Goal: Navigation & Orientation: Find specific page/section

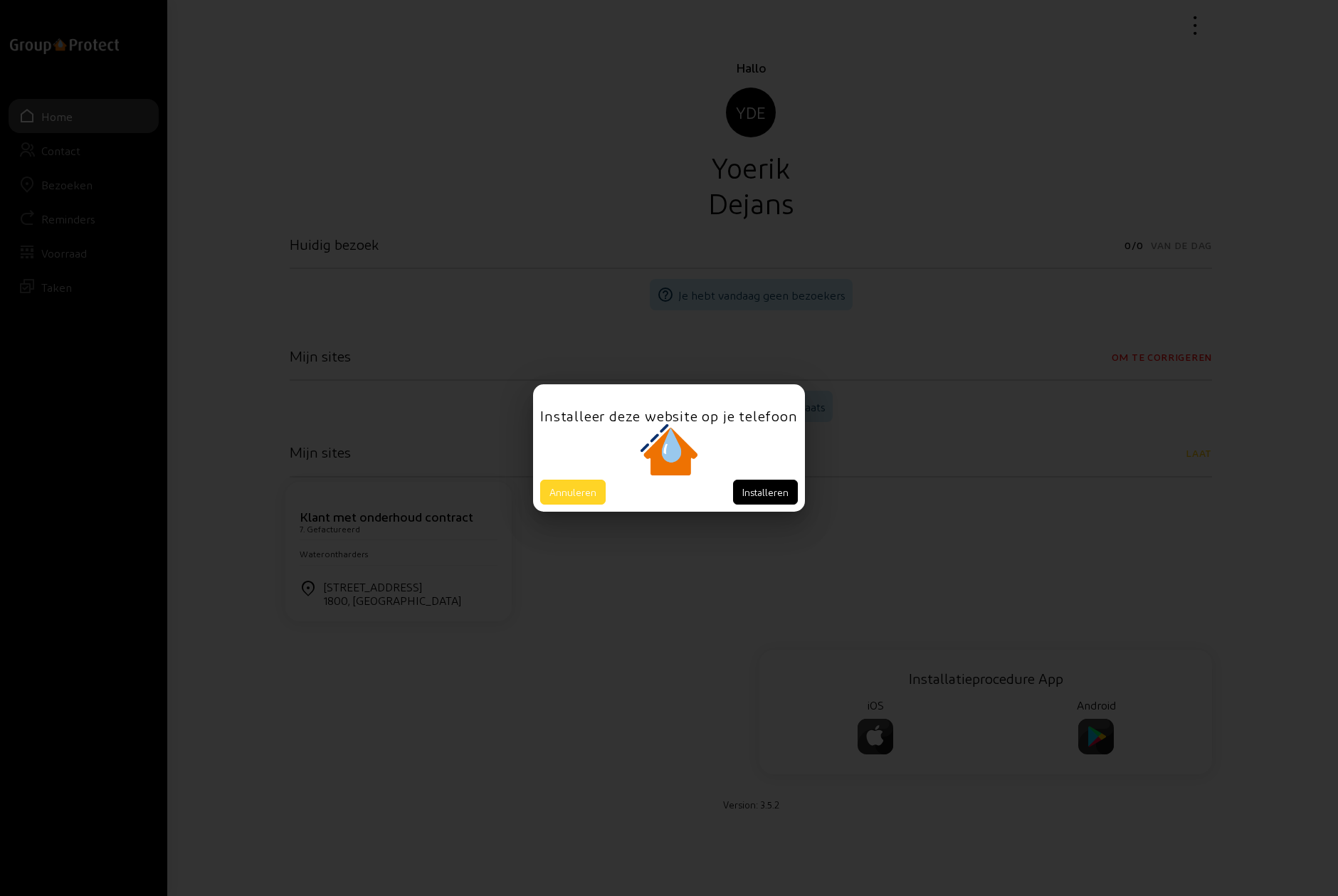
click at [571, 490] on button "Annuleren" at bounding box center [572, 492] width 65 height 25
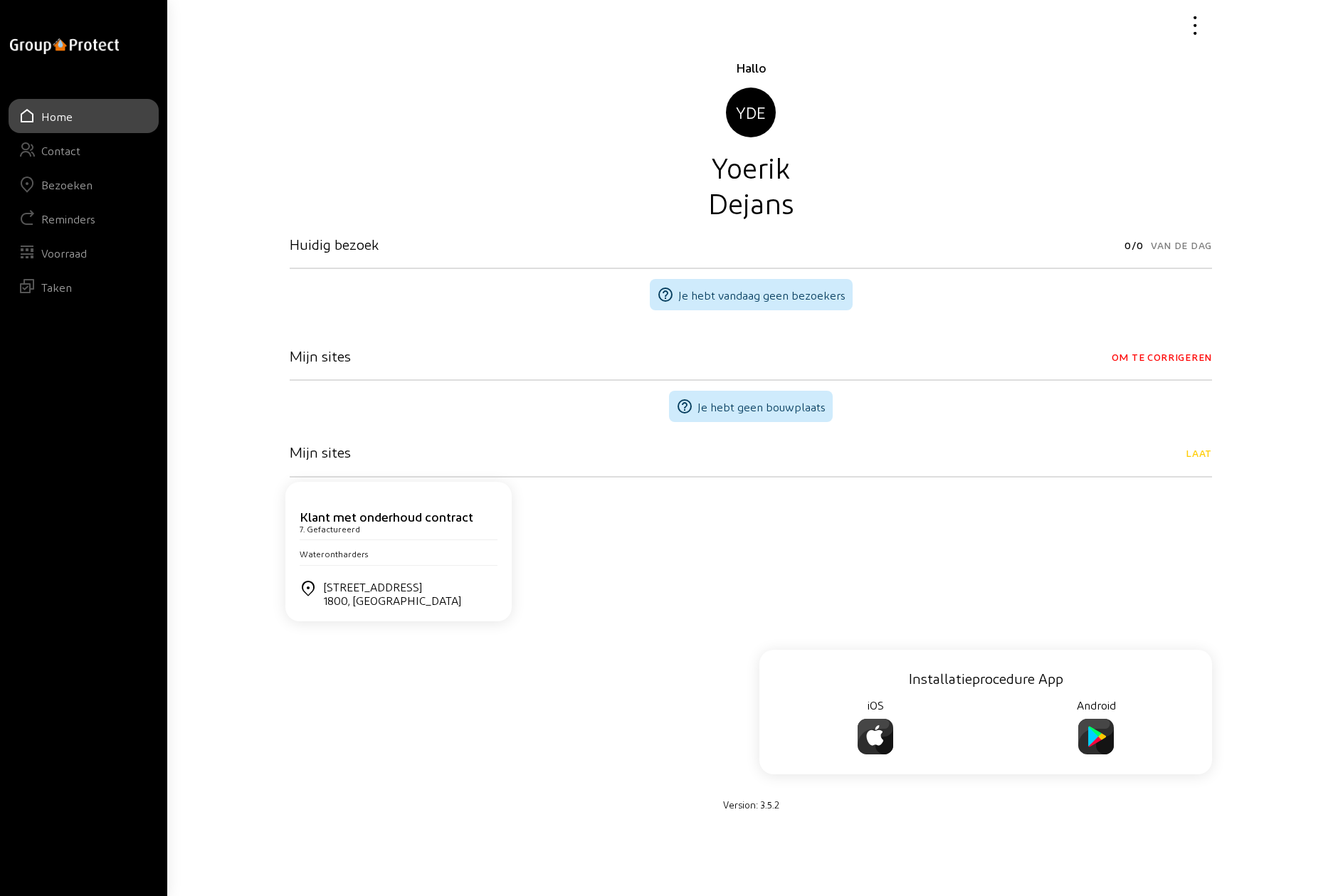
click at [65, 188] on div "Bezoeken" at bounding box center [67, 185] width 52 height 14
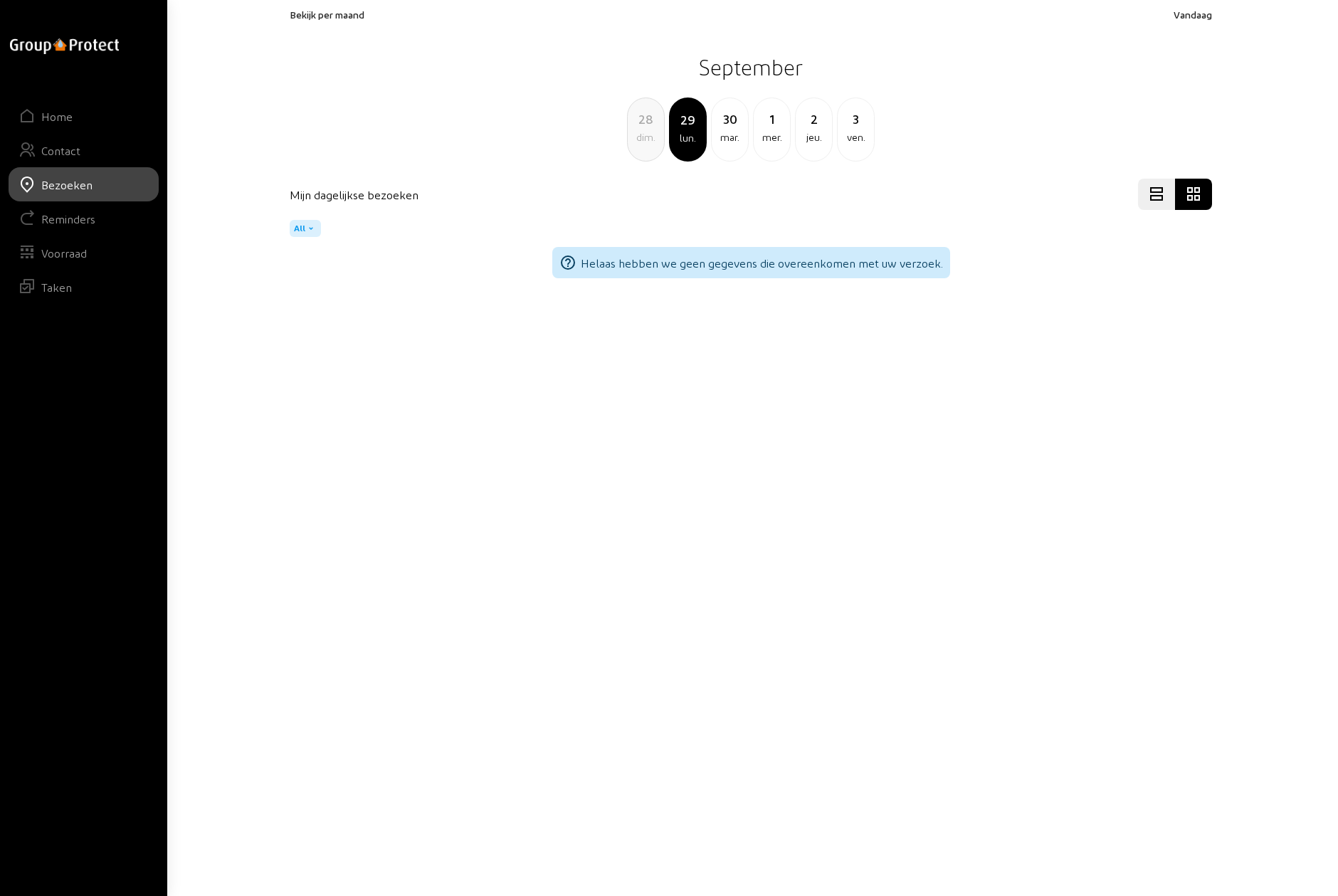
click at [341, 14] on span "Bekijk per maand" at bounding box center [327, 14] width 74 height 12
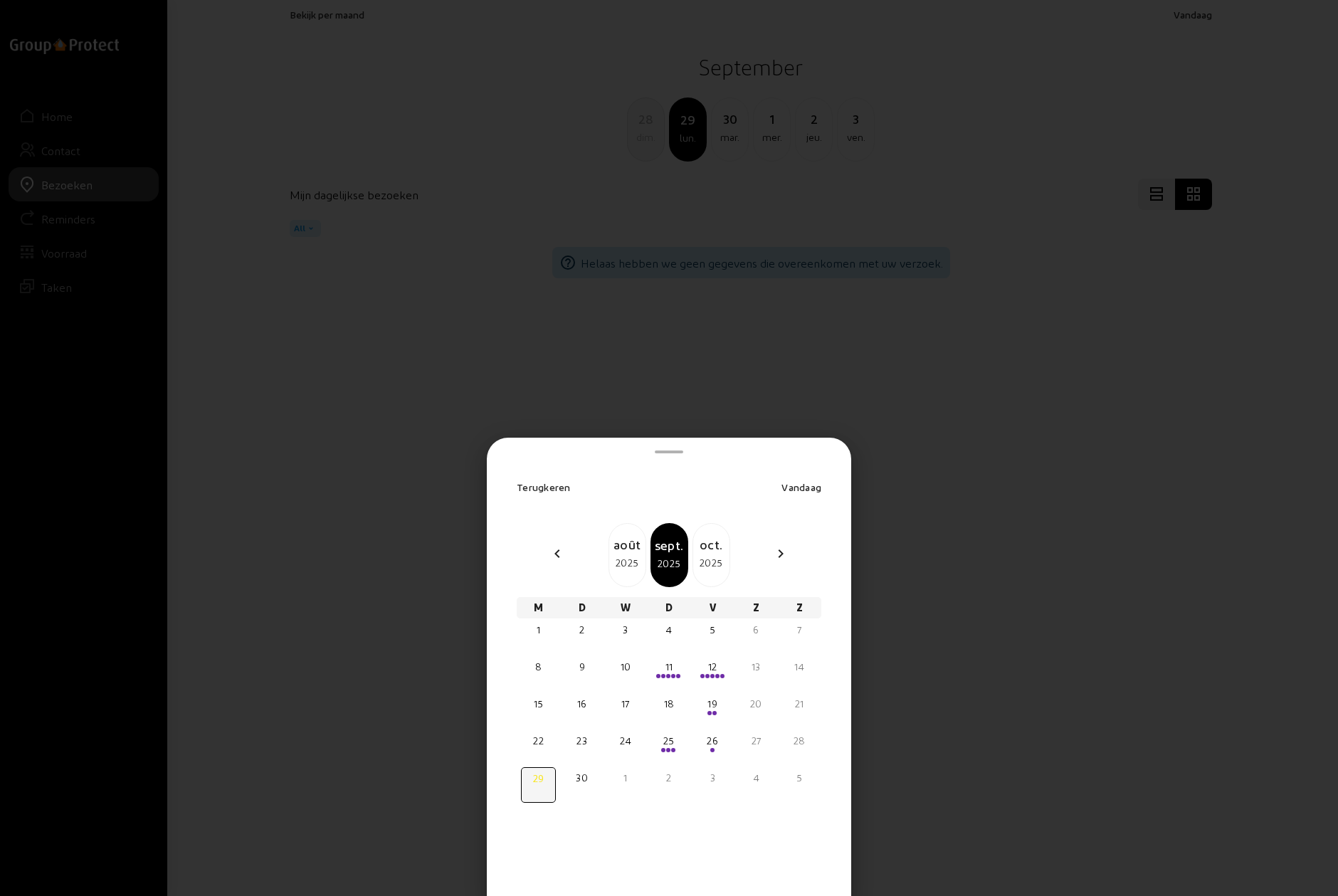
click at [715, 553] on div "oct." at bounding box center [711, 544] width 36 height 20
click at [712, 638] on span at bounding box center [712, 639] width 4 height 4
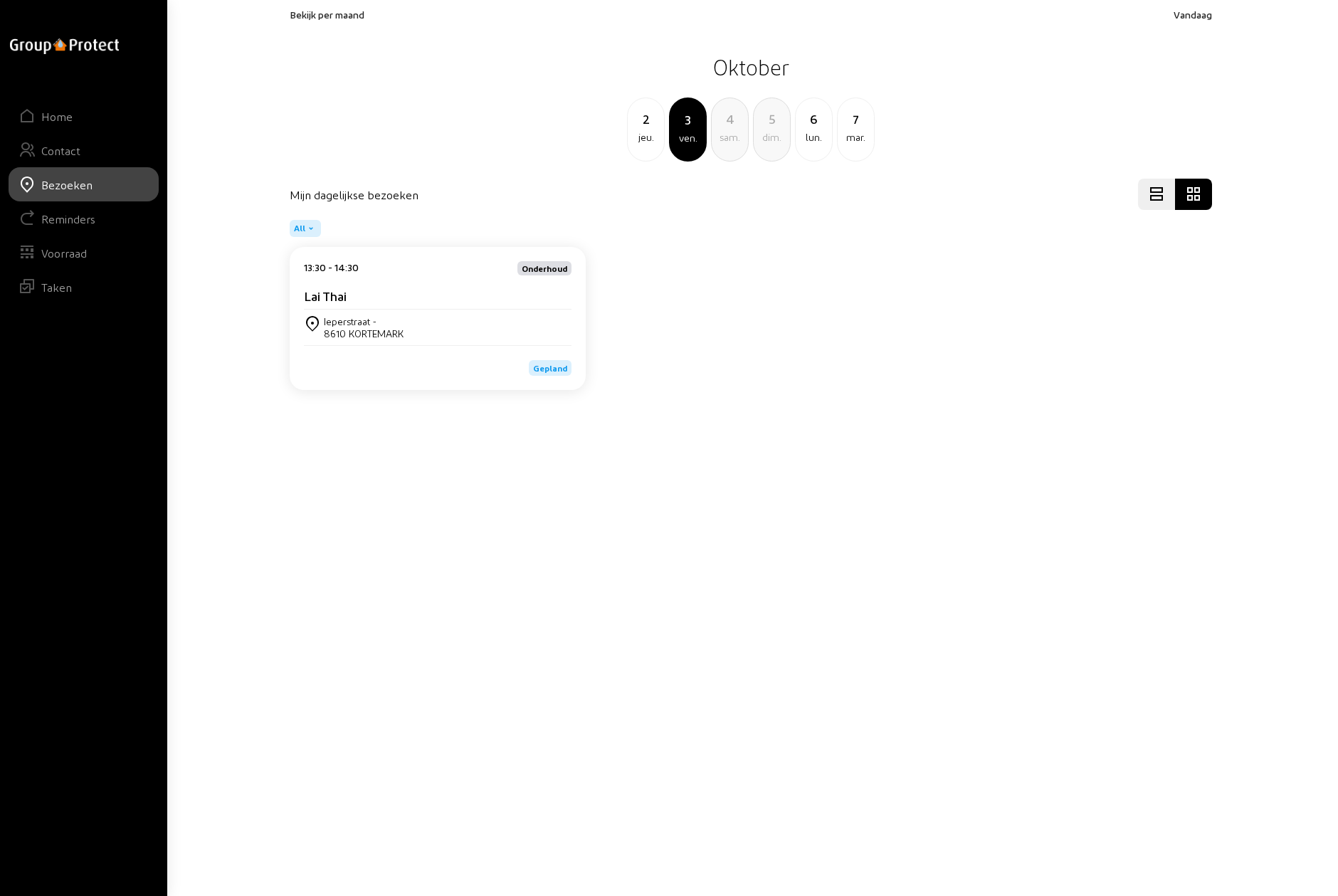
click at [647, 127] on div "2" at bounding box center [646, 119] width 36 height 20
click at [380, 318] on div "Val Vert 24 -" at bounding box center [352, 321] width 56 height 12
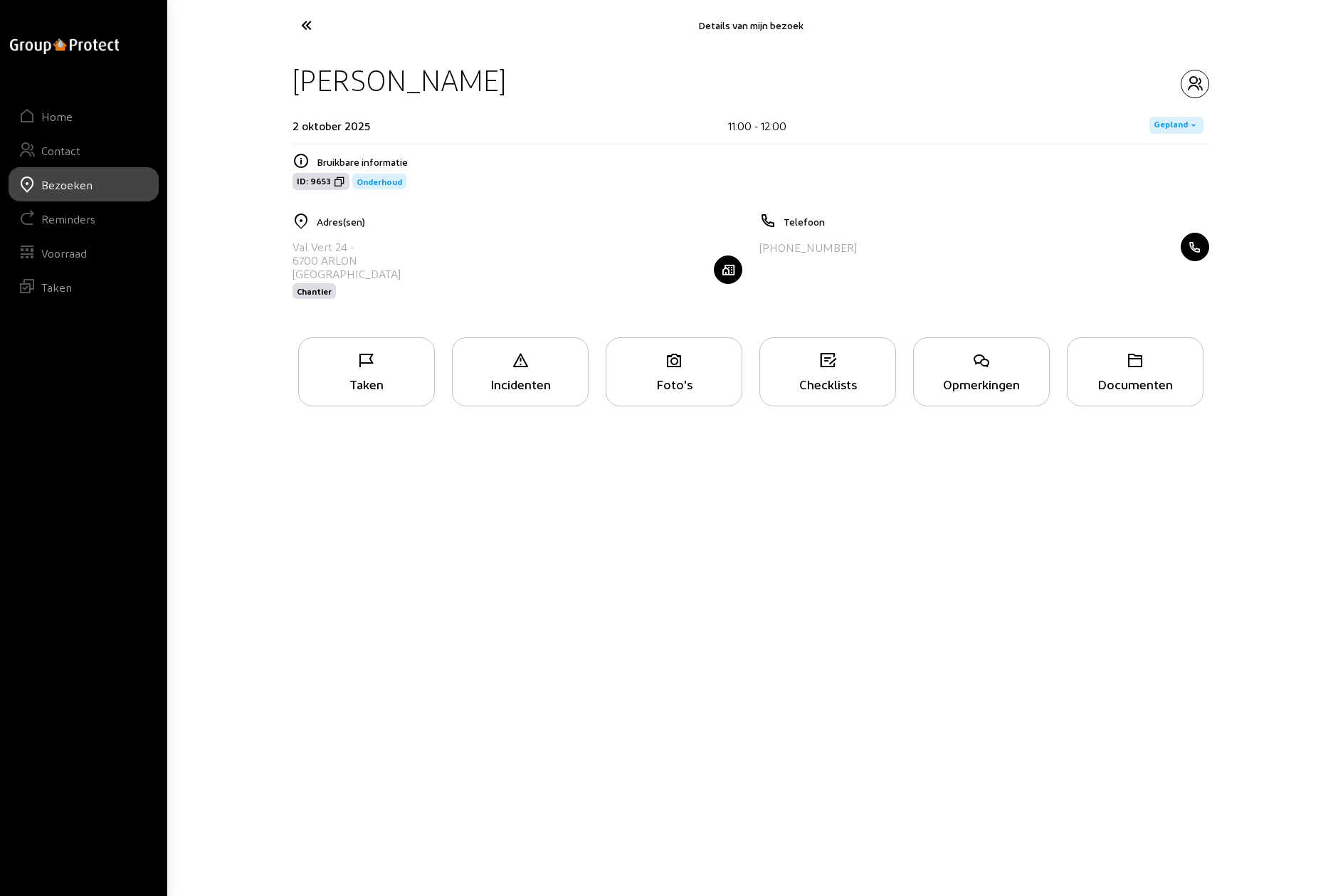
click at [724, 274] on icon "button" at bounding box center [728, 270] width 27 height 14
